Goal: Task Accomplishment & Management: Use online tool/utility

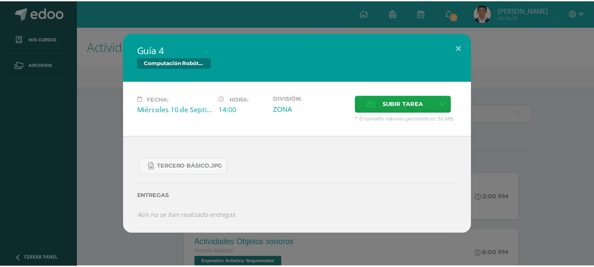
scroll to position [88, 0]
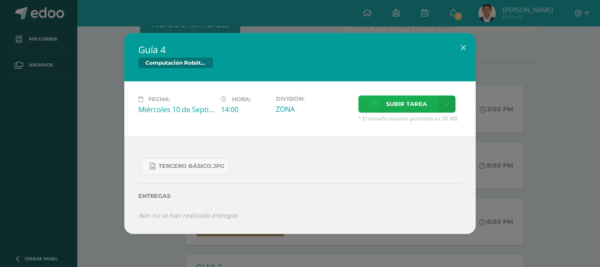
click at [372, 101] on icon at bounding box center [374, 104] width 9 height 6
click at [0, 0] on input "Subir tarea" at bounding box center [0, 0] width 0 height 0
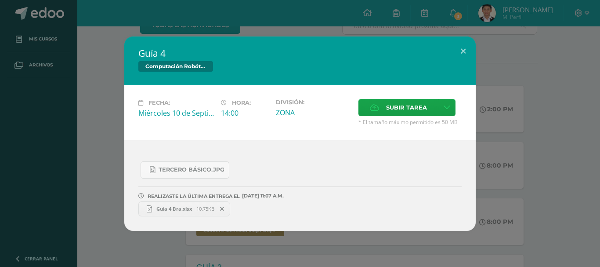
click at [167, 207] on span "Guia 4 Bra.xlsx" at bounding box center [174, 208] width 44 height 7
click at [454, 49] on button at bounding box center [463, 51] width 25 height 30
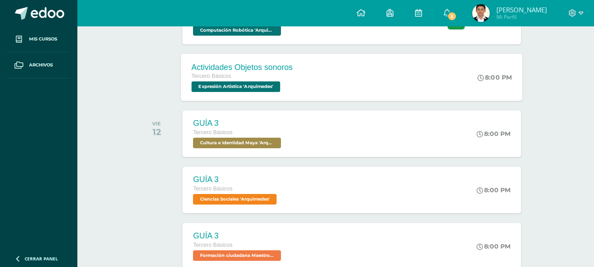
scroll to position [0, 0]
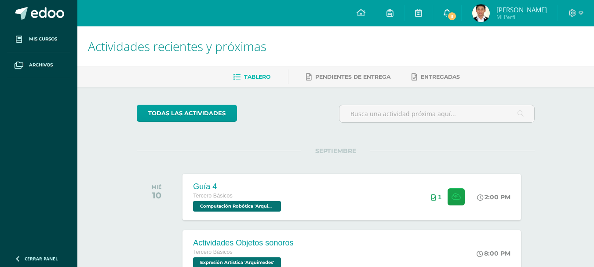
click at [450, 21] on span "3" at bounding box center [452, 16] width 10 height 10
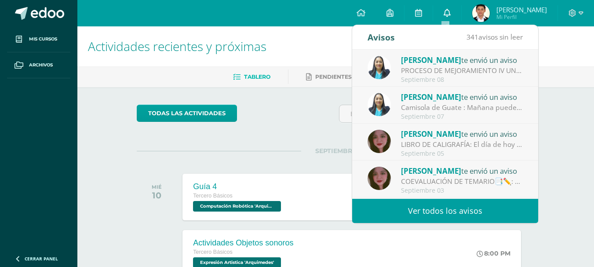
click at [448, 18] on link "0" at bounding box center [447, 13] width 28 height 26
click at [261, 117] on div "todas las Actividades" at bounding box center [217, 117] width 169 height 25
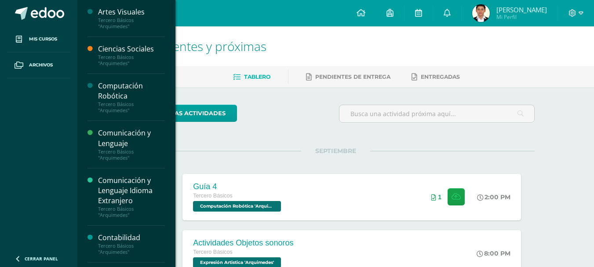
click at [125, 30] on div "Artes Visuales Tercero Básicos "[PERSON_NAME]"" at bounding box center [125, 18] width 77 height 37
click at [126, 21] on div "Tercero Básicos "Arquimedes"" at bounding box center [131, 23] width 67 height 12
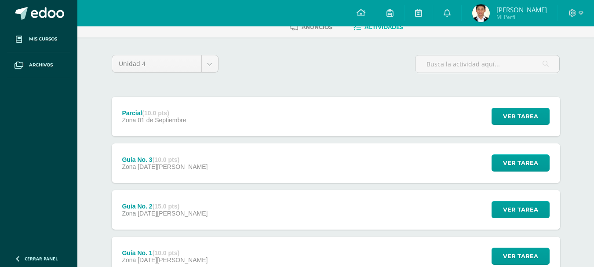
scroll to position [117, 0]
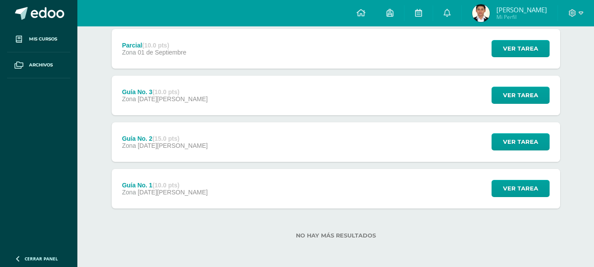
click at [164, 51] on span "01 de Septiembre" at bounding box center [162, 52] width 49 height 7
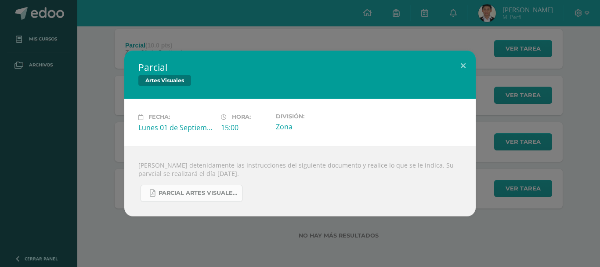
click at [176, 185] on link "PARCIAL ARTES VISUALES. IV BIM.docx.pdf" at bounding box center [192, 193] width 102 height 17
click at [478, 61] on div "Parcial Artes Visuales Fecha: Lunes 01 de Septiembre Hora: 15:00 División: Zona" at bounding box center [300, 133] width 593 height 165
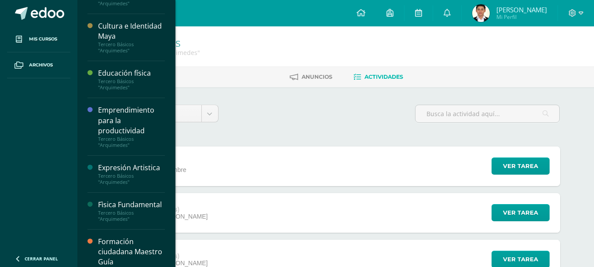
scroll to position [264, 0]
